Goal: Find specific page/section: Find specific page/section

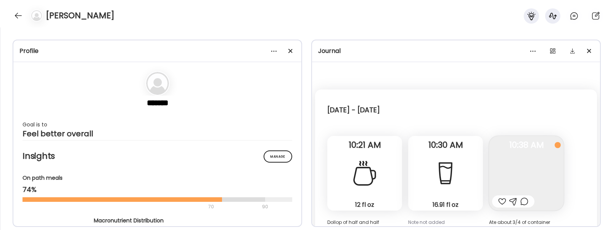
scroll to position [1146, 0]
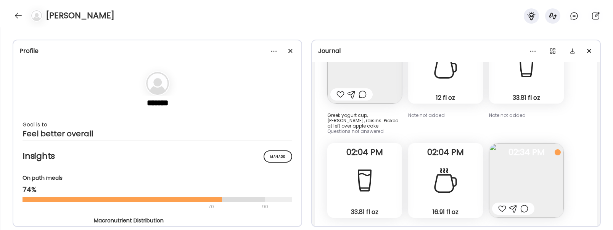
click at [23, 14] on div at bounding box center [18, 16] width 12 height 12
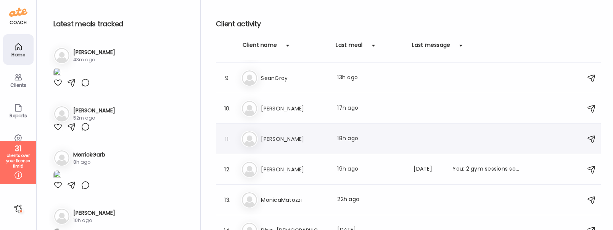
scroll to position [248, 0]
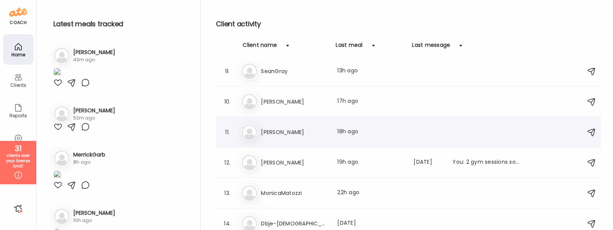
click at [283, 137] on h3 "[PERSON_NAME]" at bounding box center [294, 132] width 67 height 9
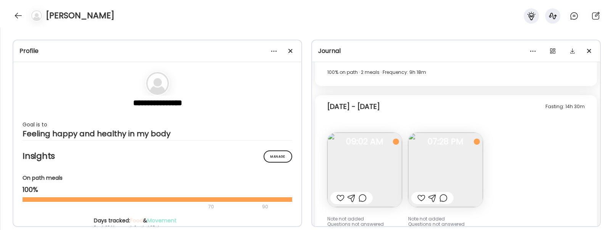
scroll to position [3524, 0]
click at [291, 50] on span at bounding box center [290, 51] width 4 height 4
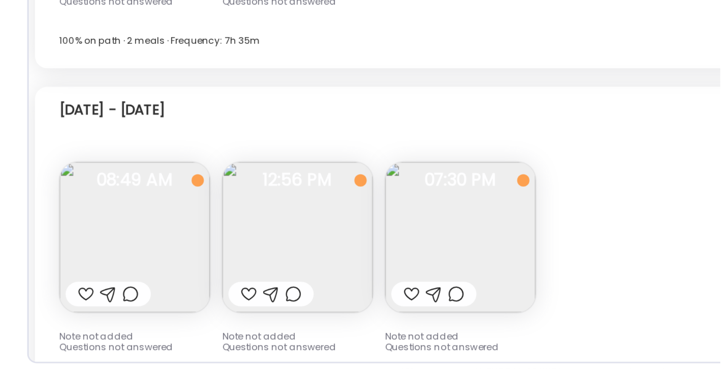
scroll to position [4192, 0]
